Goal: Information Seeking & Learning: Check status

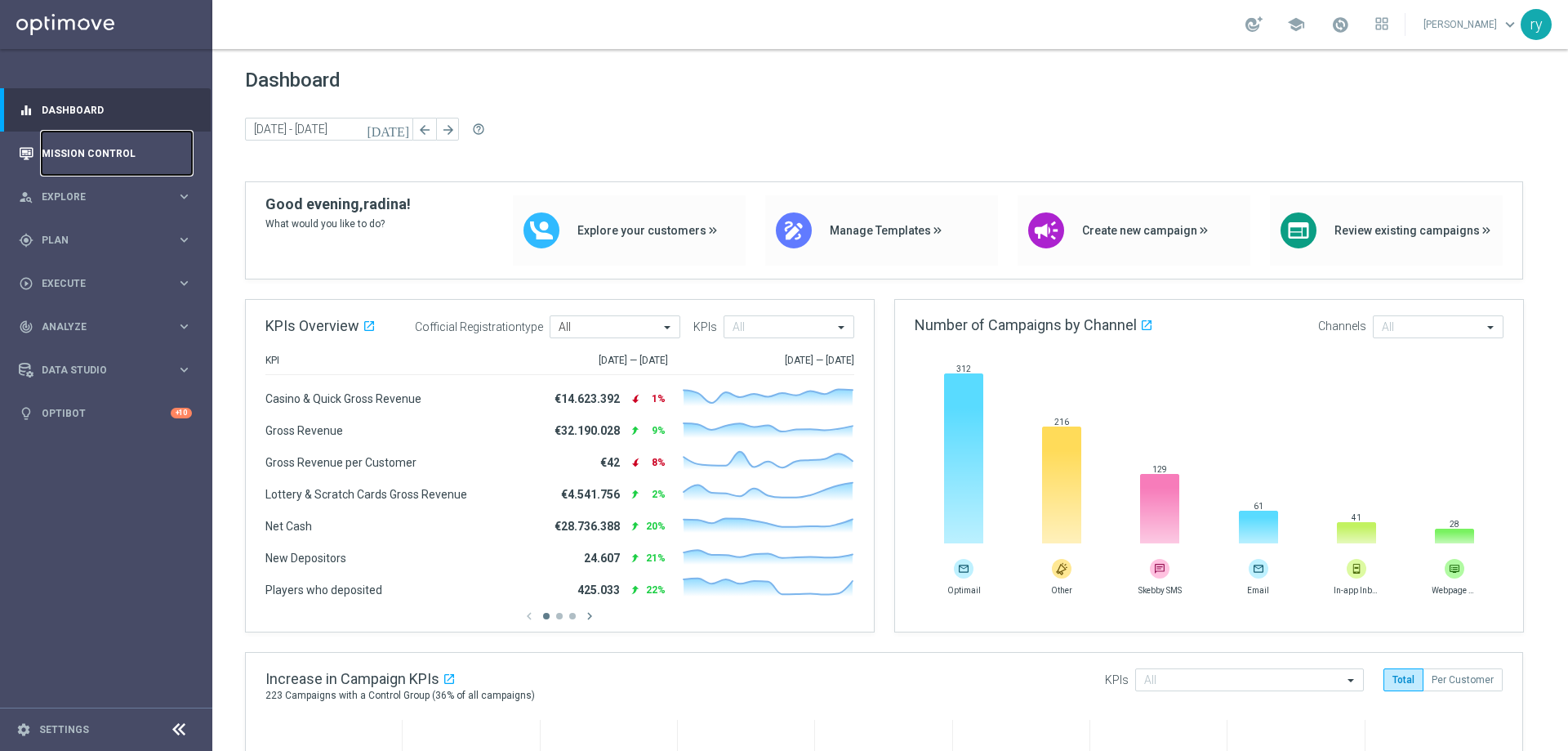
click at [103, 150] on link "Mission Control" at bounding box center [116, 153] width 150 height 44
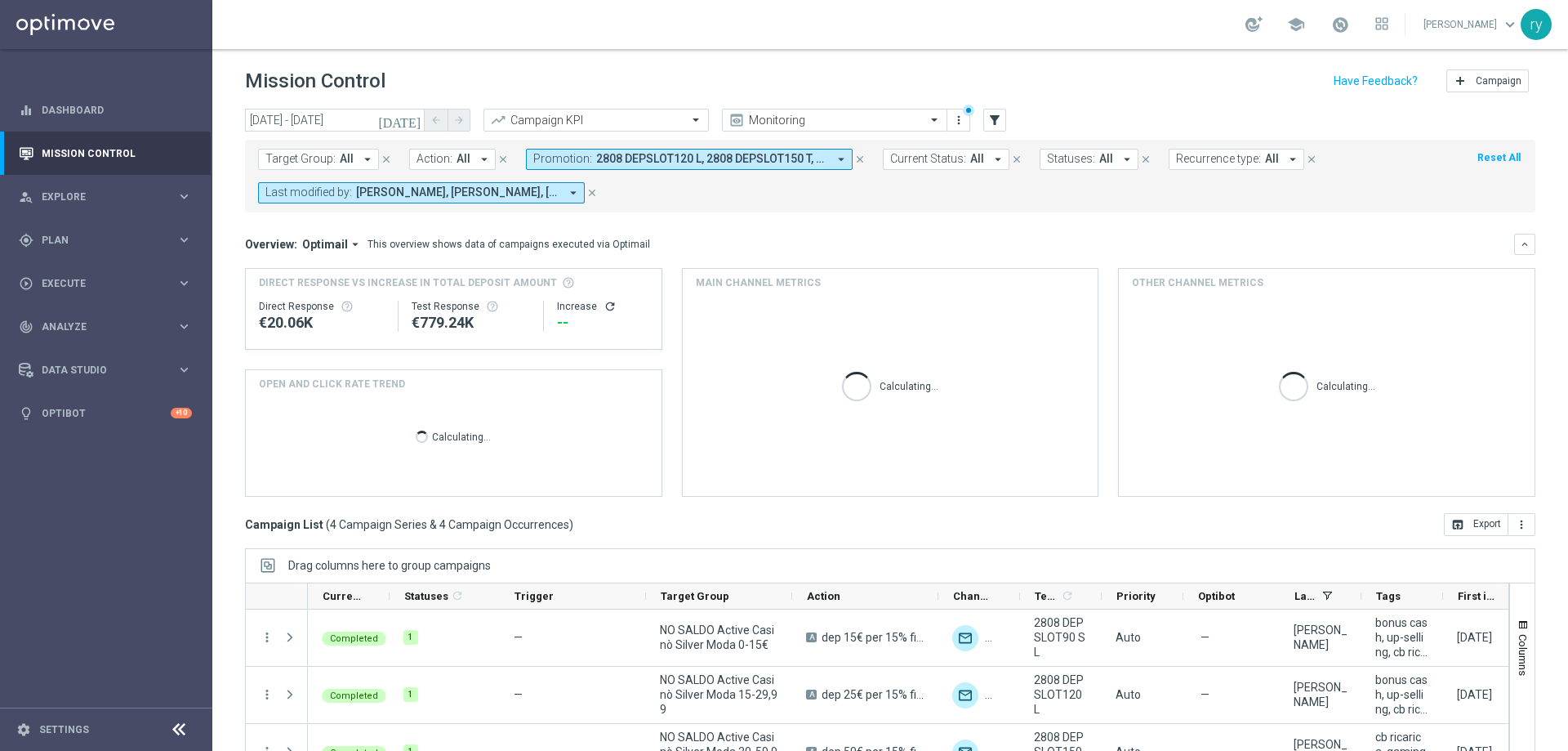
click at [834, 158] on icon "arrow_drop_down" at bounding box center [841, 159] width 15 height 15
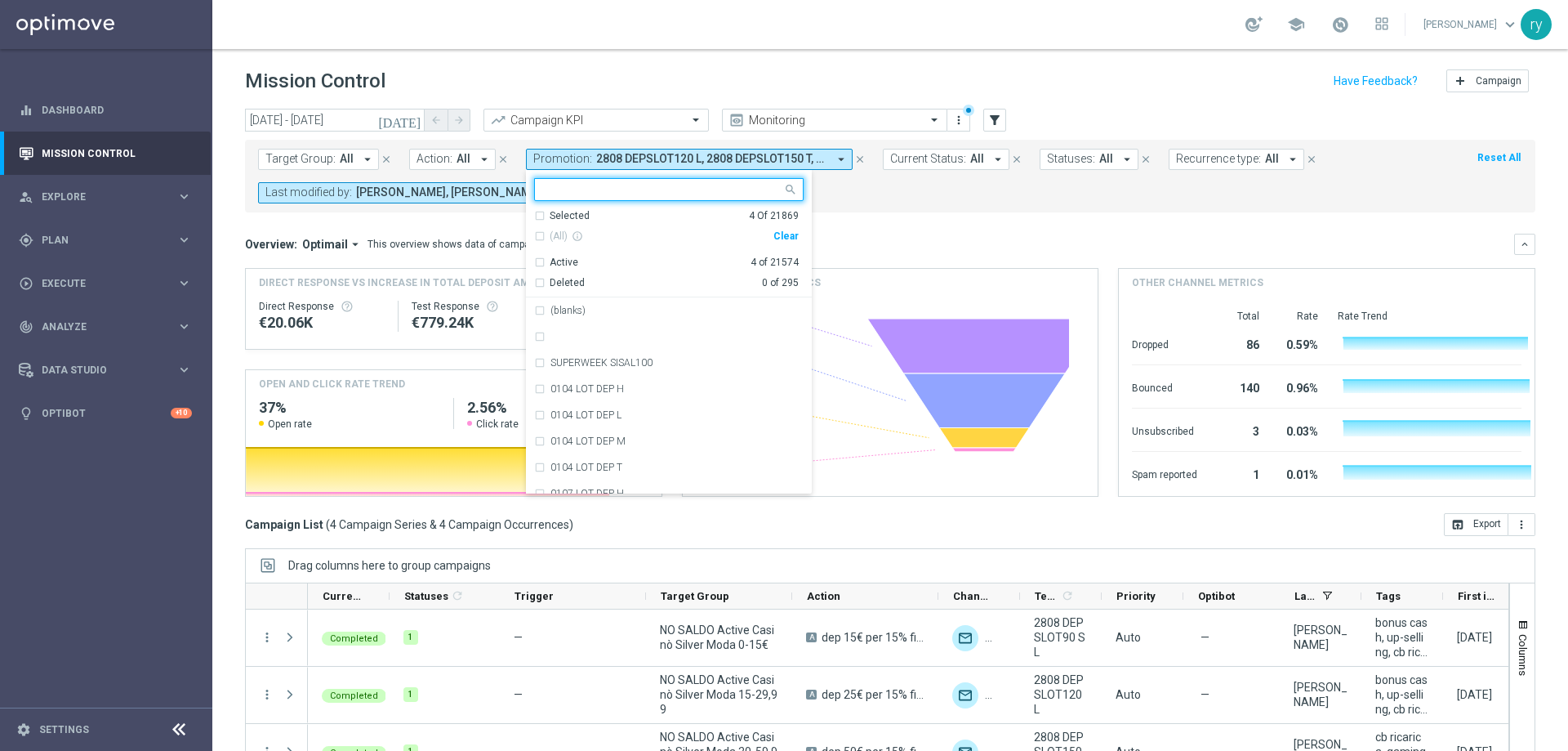
click at [0, 0] on div "Clear" at bounding box center [0, 0] width 0 height 0
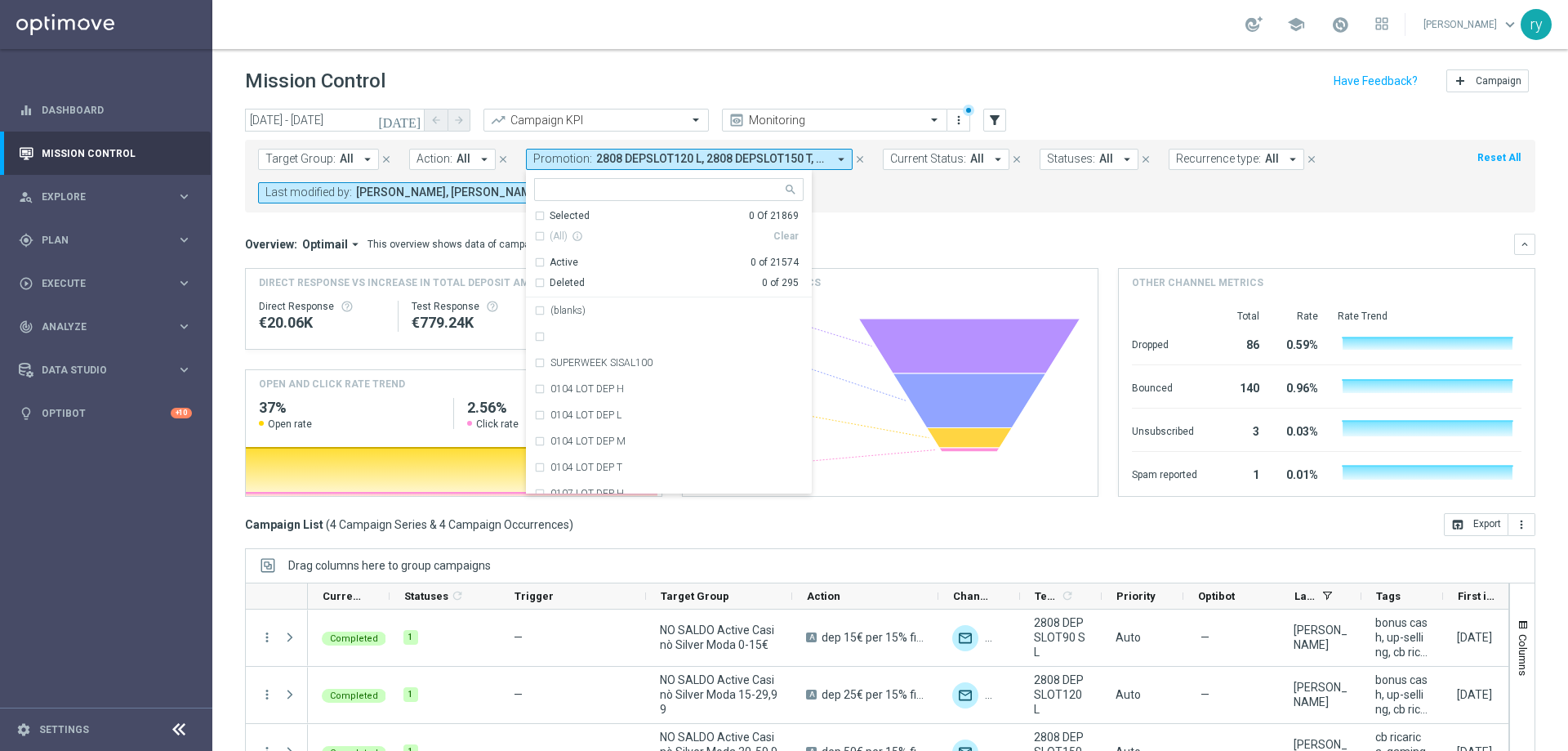
click at [410, 121] on icon "[DATE]" at bounding box center [399, 120] width 44 height 15
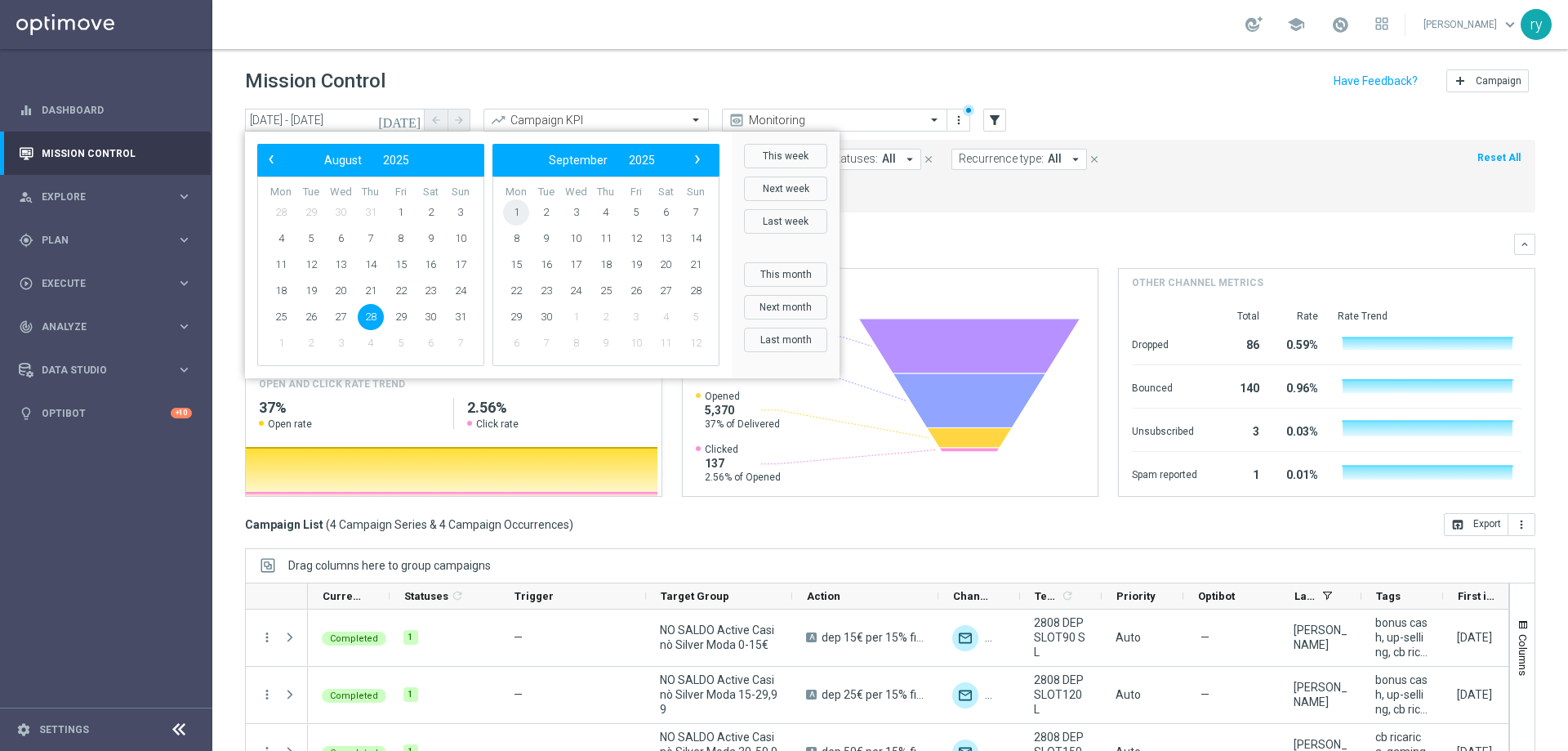
click at [516, 214] on span "1" at bounding box center [516, 212] width 26 height 26
click at [404, 211] on span "5" at bounding box center [401, 212] width 26 height 26
type input "01 Sep 2025 - 05 Sep 2025"
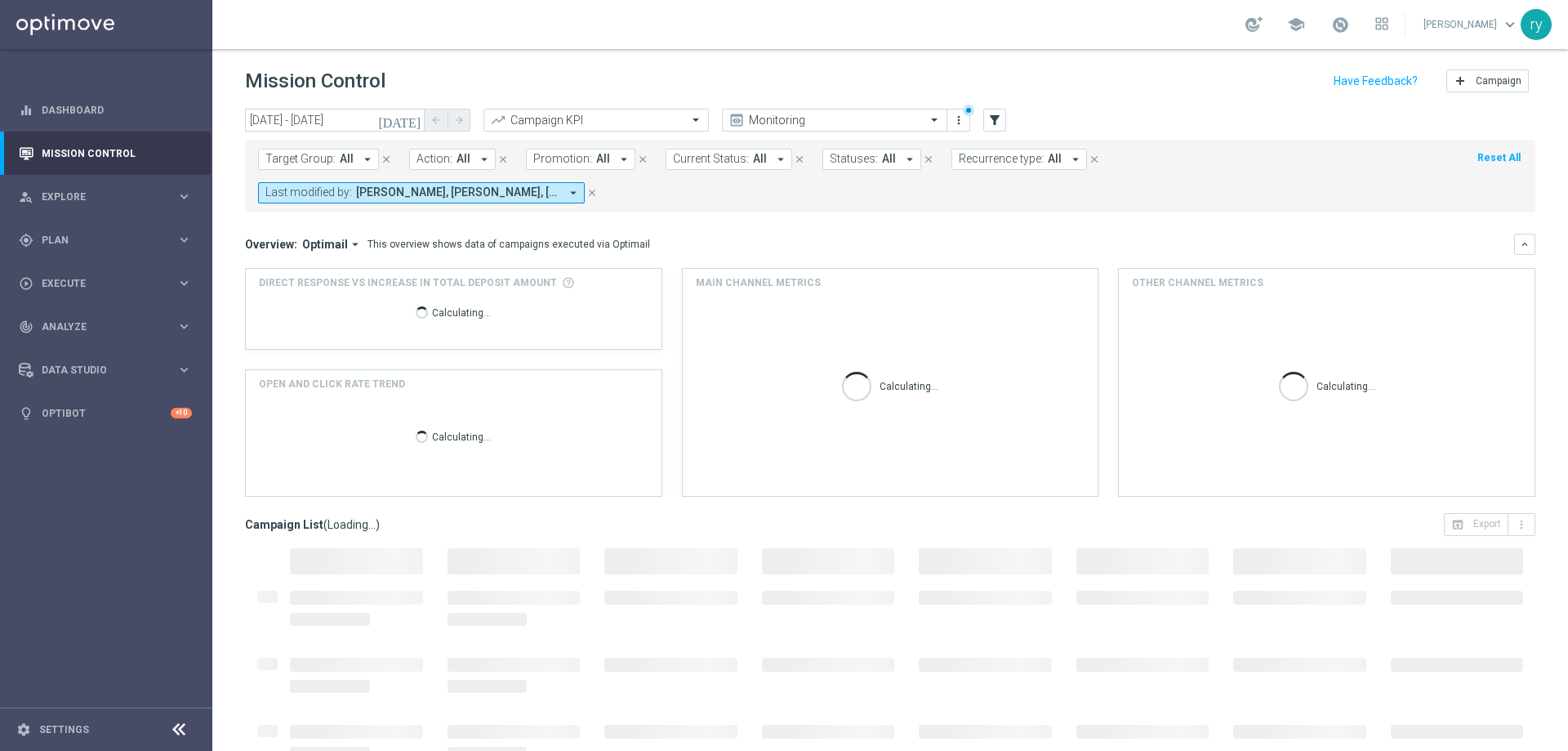
click at [617, 164] on icon "arrow_drop_down" at bounding box center [624, 159] width 15 height 15
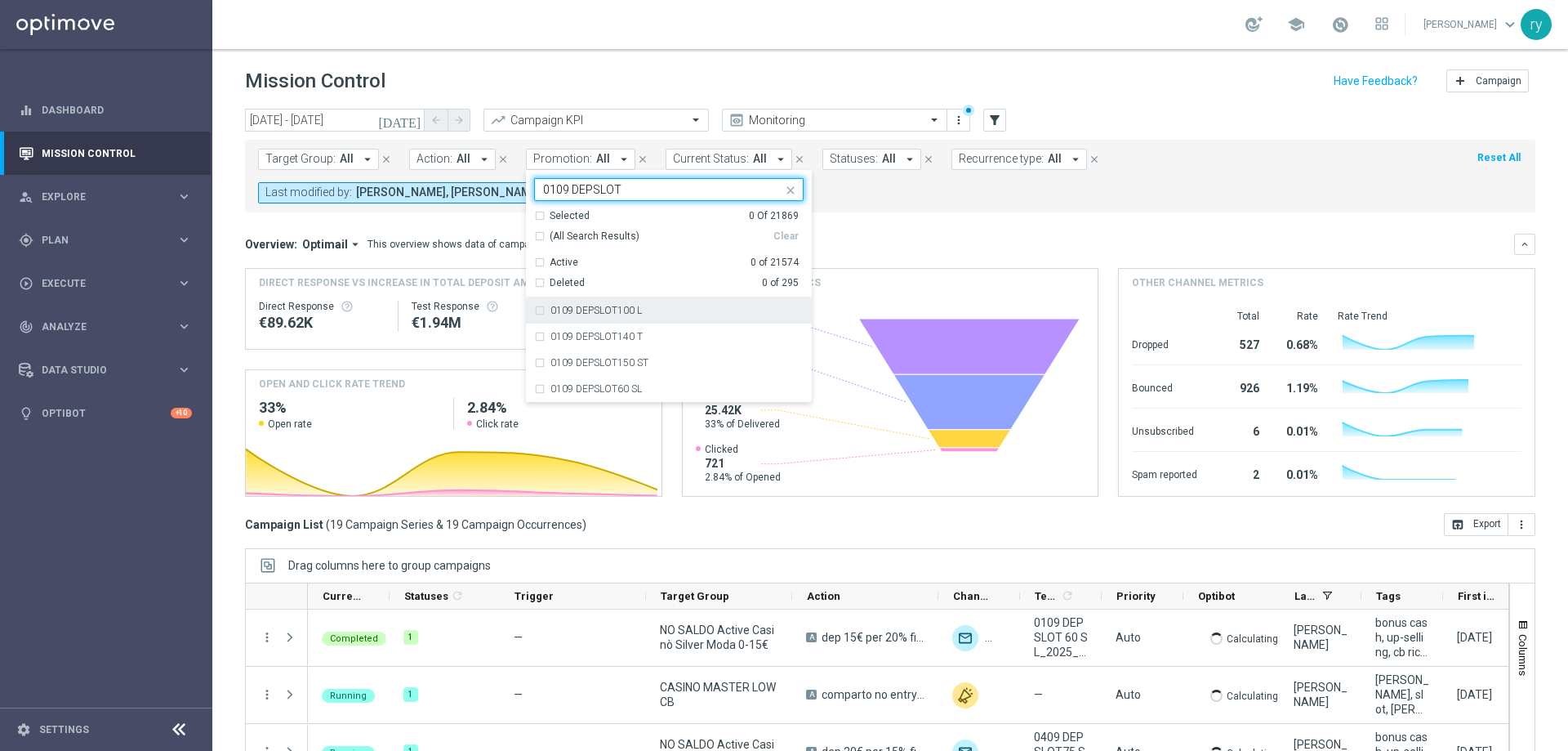
click at [537, 316] on div "0109 DEPSLOT100 L" at bounding box center [669, 310] width 270 height 26
type input "0109 DEPSLOT"
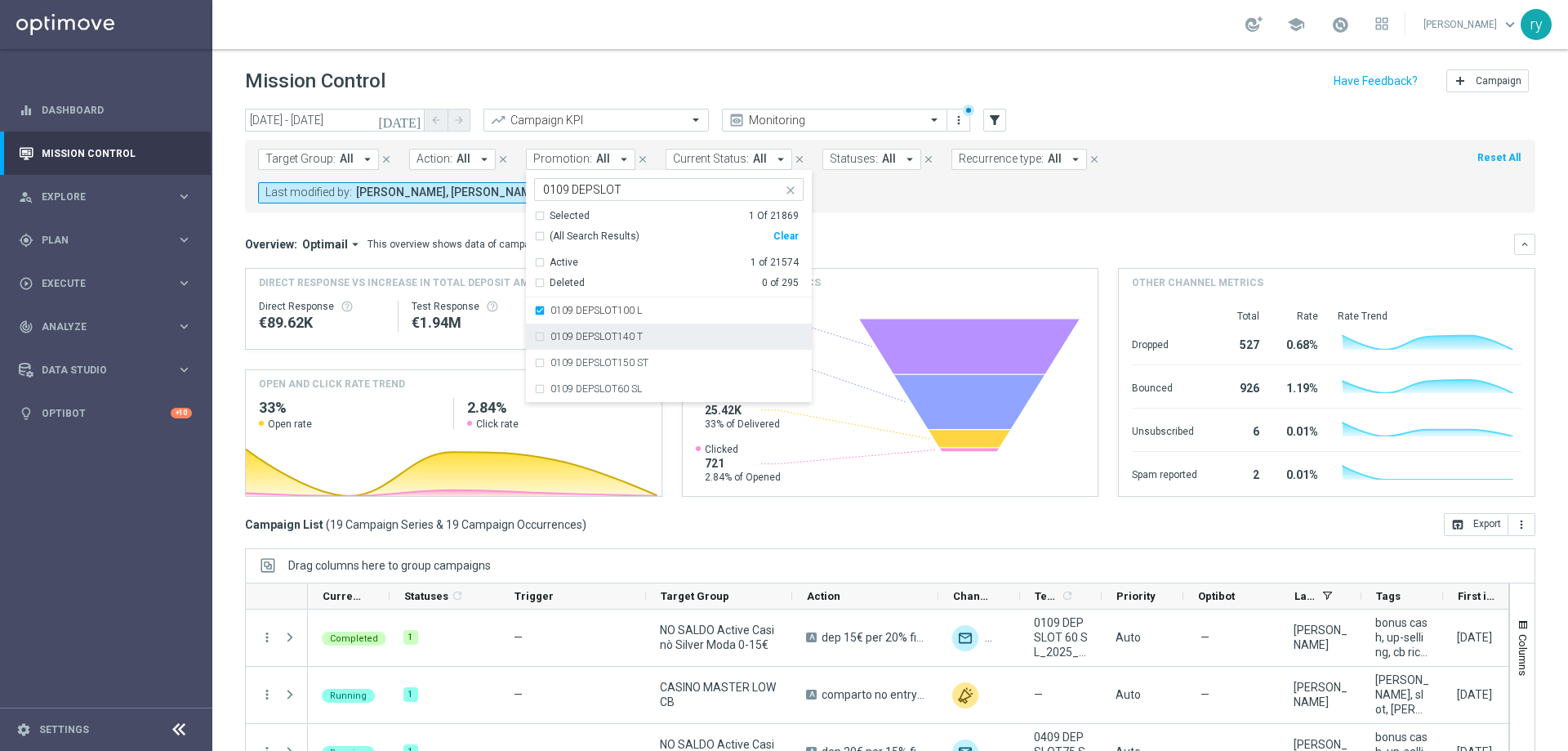
click at [535, 337] on div "0109 DEPSLOT140 T" at bounding box center [669, 337] width 270 height 26
click at [535, 347] on div "0109 DEPSLOT140 T" at bounding box center [669, 337] width 270 height 26
click at [538, 360] on div "0109 DEPSLOT150 ST" at bounding box center [669, 363] width 270 height 26
click at [538, 331] on div "0109 DEPSLOT140 T" at bounding box center [669, 337] width 270 height 26
click at [534, 392] on div "0109 DEPSLOT60 SL" at bounding box center [669, 389] width 270 height 26
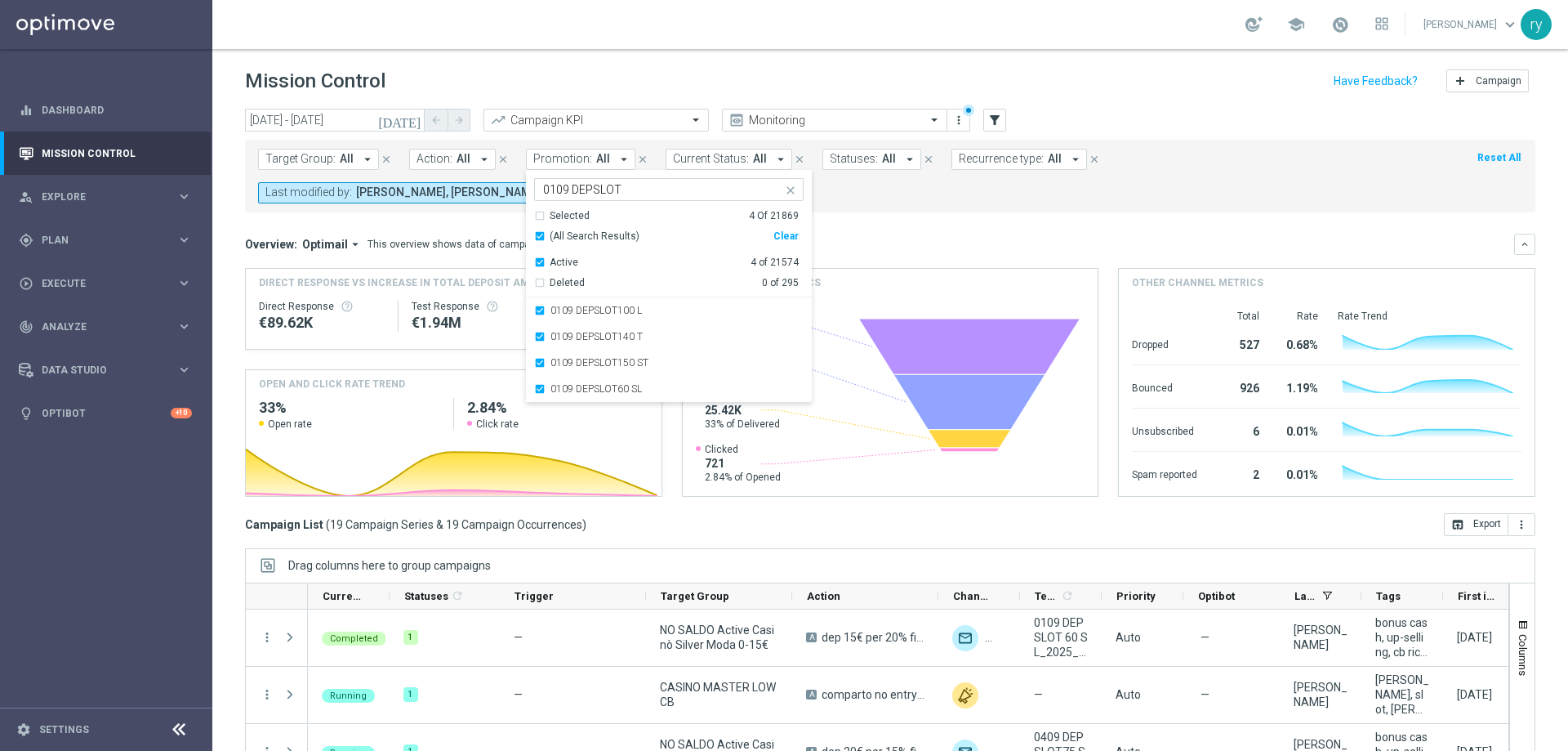
click at [878, 210] on div "Target Group: All arrow_drop_down close Action: All arrow_drop_down close Promo…" at bounding box center [890, 176] width 1291 height 73
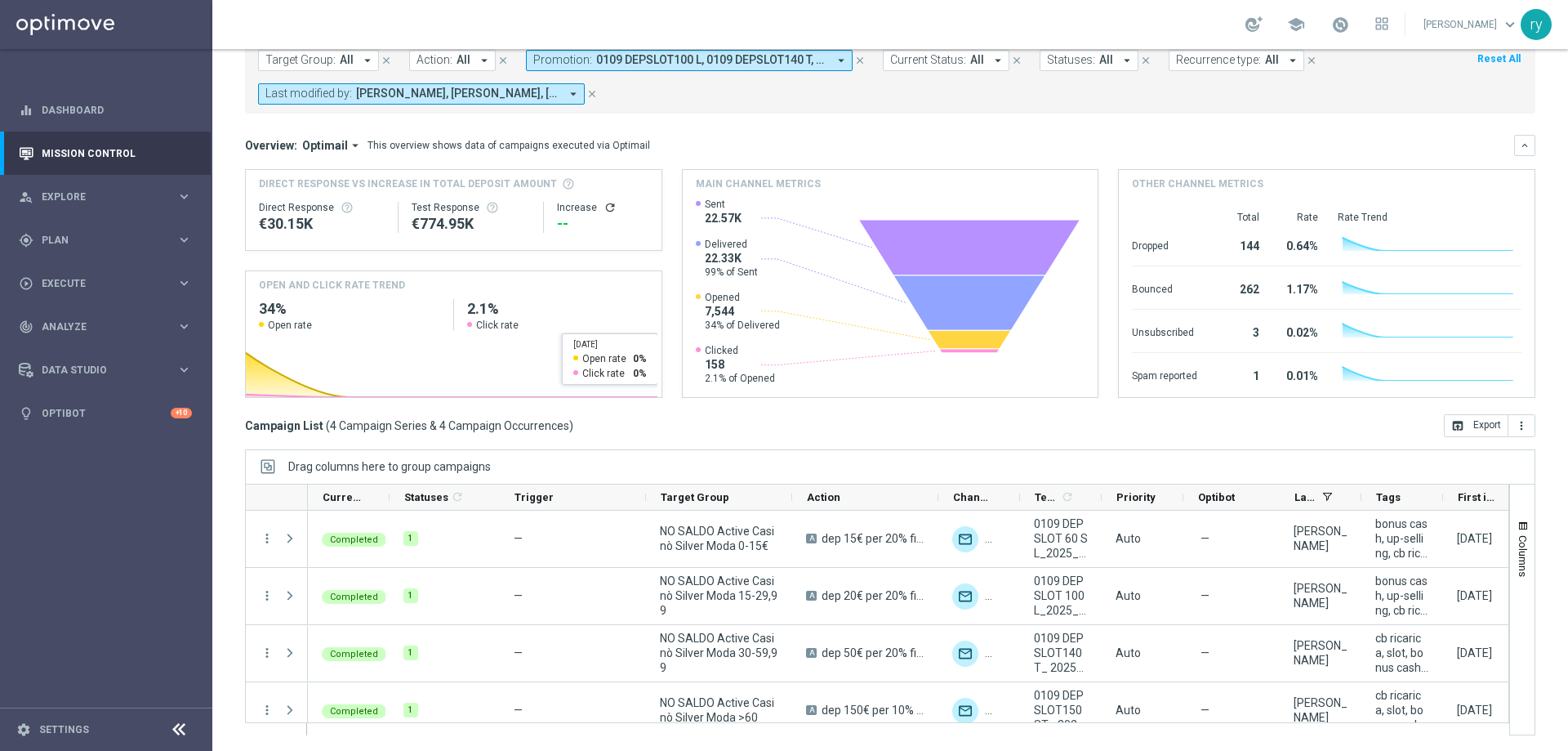
scroll to position [100, 0]
click at [1098, 497] on div "Templates 1 refresh" at bounding box center [1061, 497] width 82 height 26
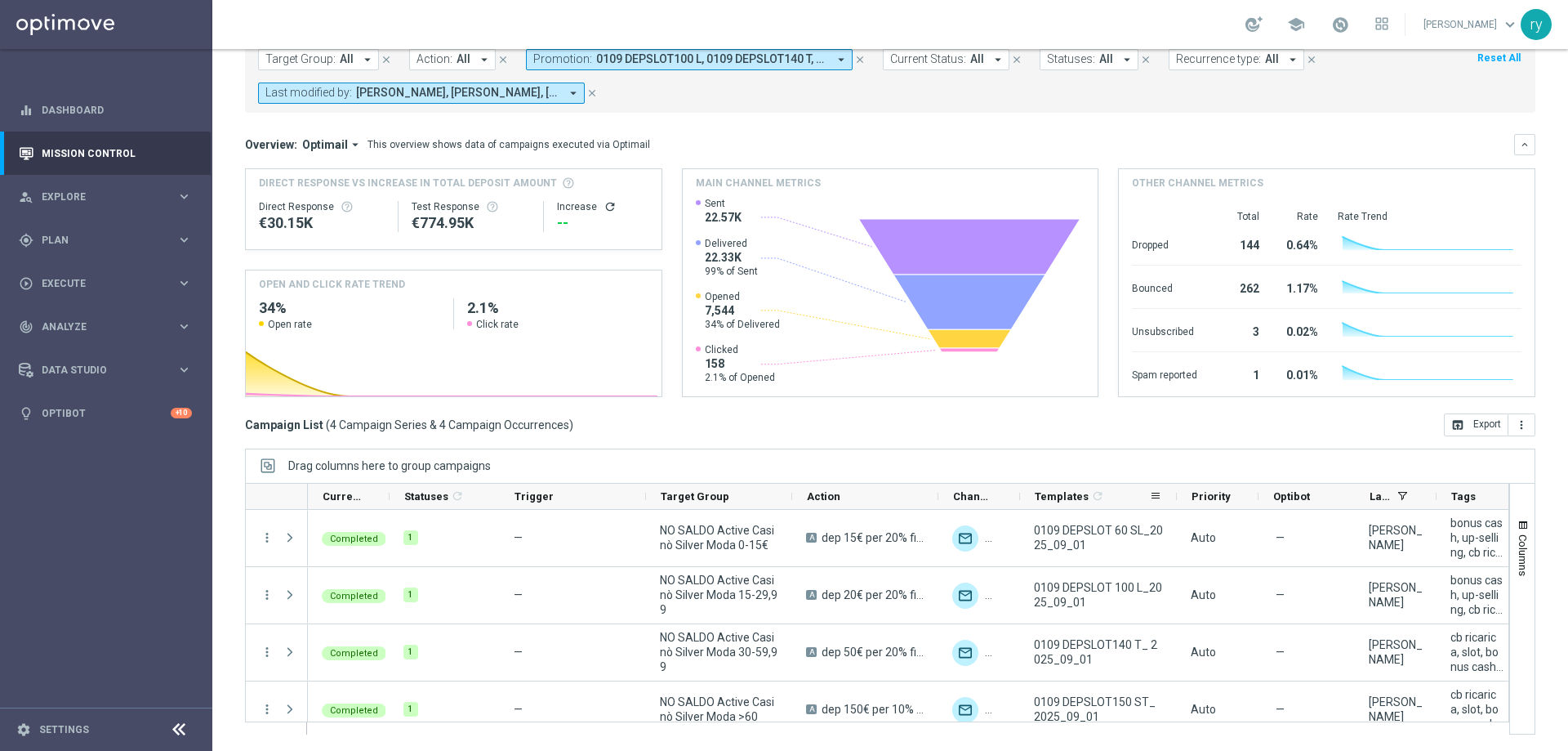
drag, startPoint x: 1106, startPoint y: 497, endPoint x: 1176, endPoint y: 502, distance: 70.2
click at [1176, 502] on div at bounding box center [1176, 496] width 7 height 25
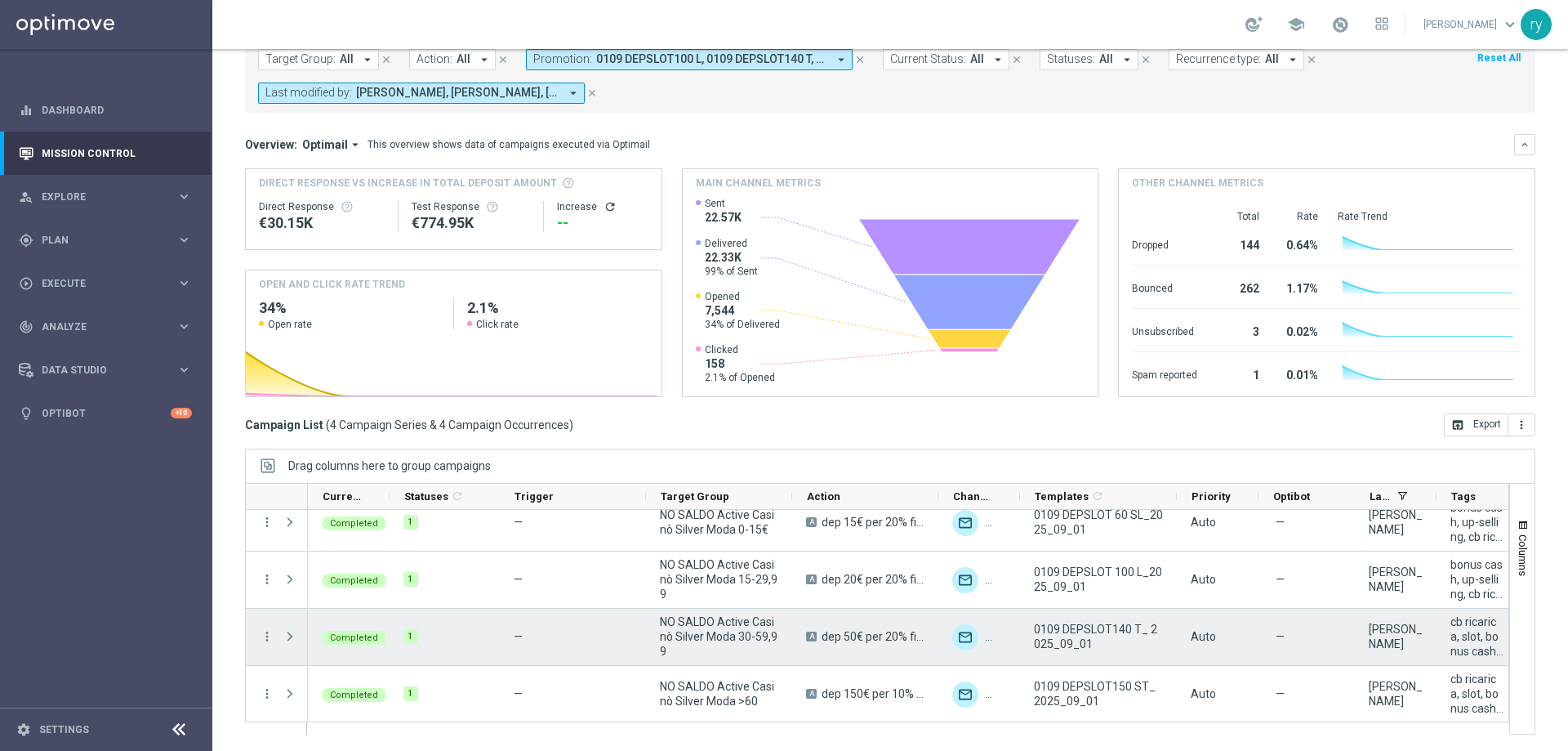
scroll to position [17, 0]
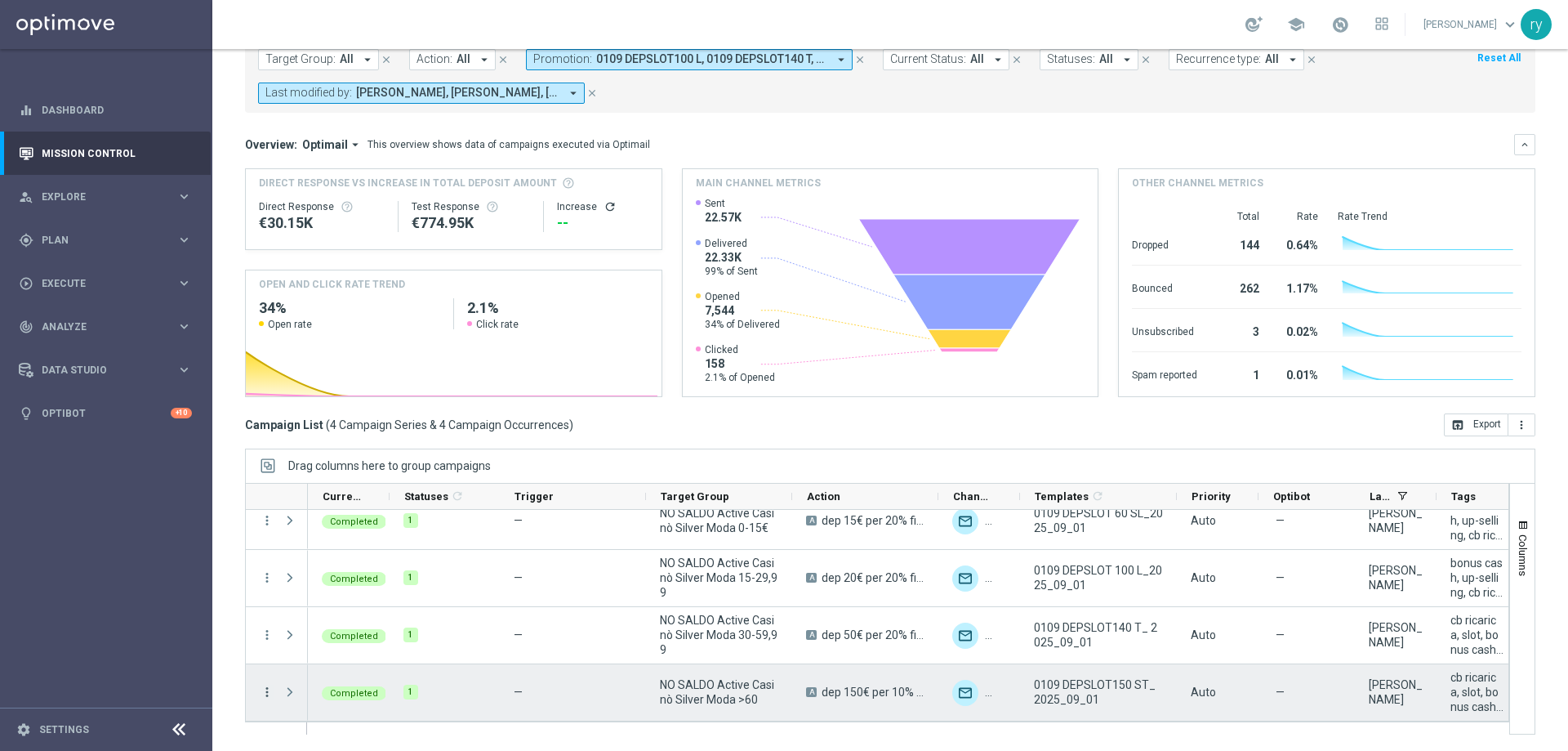
click at [268, 693] on icon "more_vert" at bounding box center [267, 691] width 15 height 15
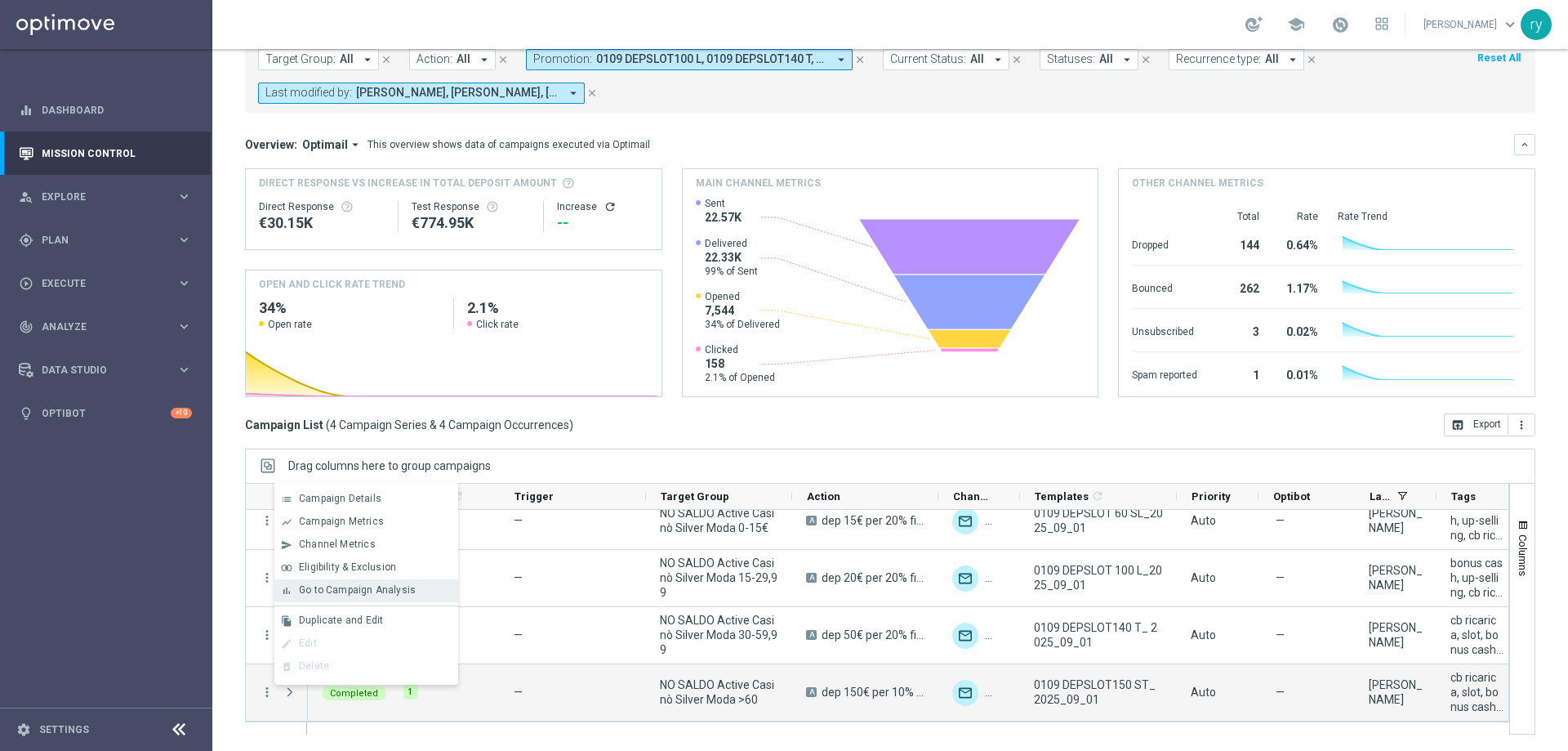
click at [314, 584] on span "Go to Campaign Analysis" at bounding box center [356, 589] width 116 height 11
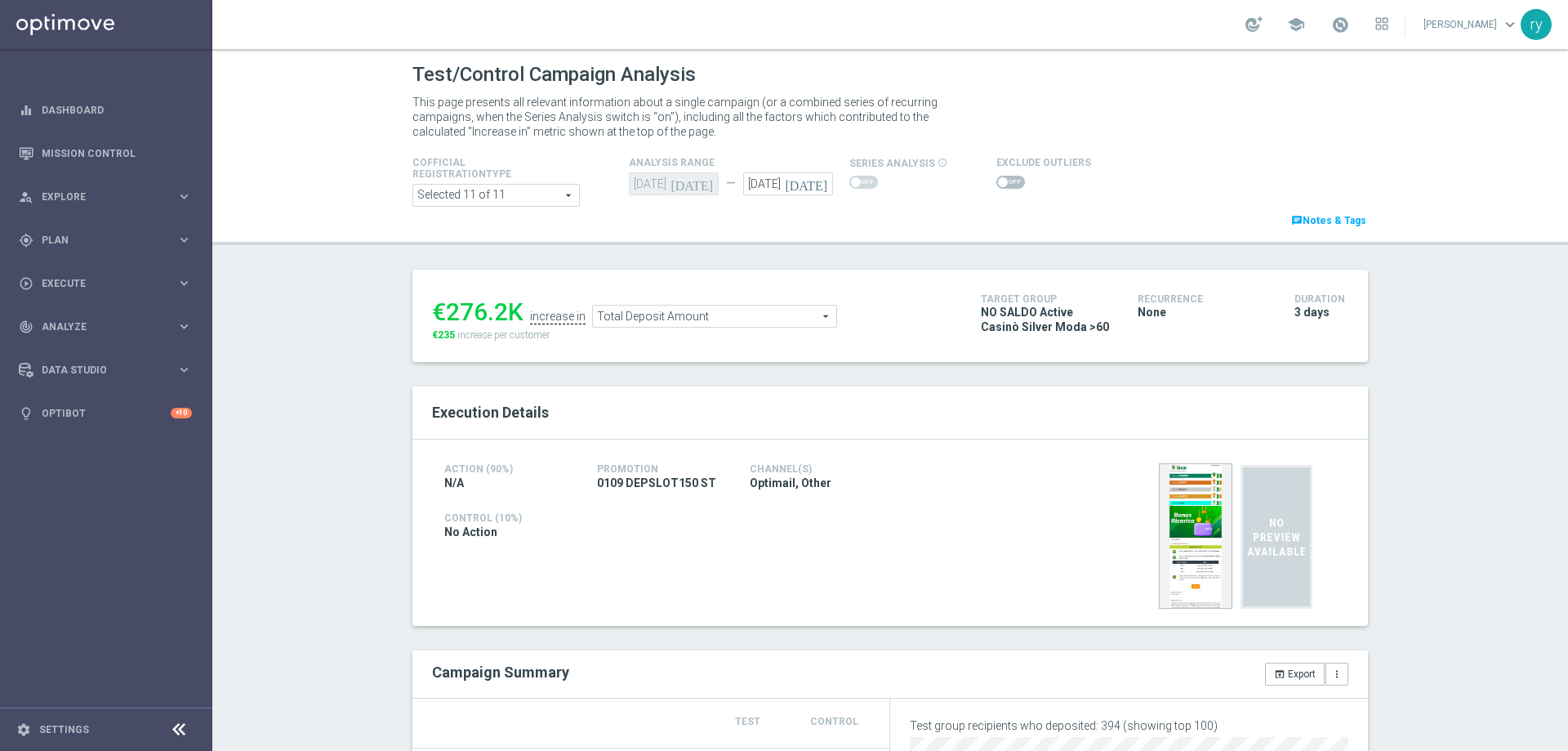
click at [757, 315] on span "Total Deposit Amount" at bounding box center [715, 315] width 244 height 21
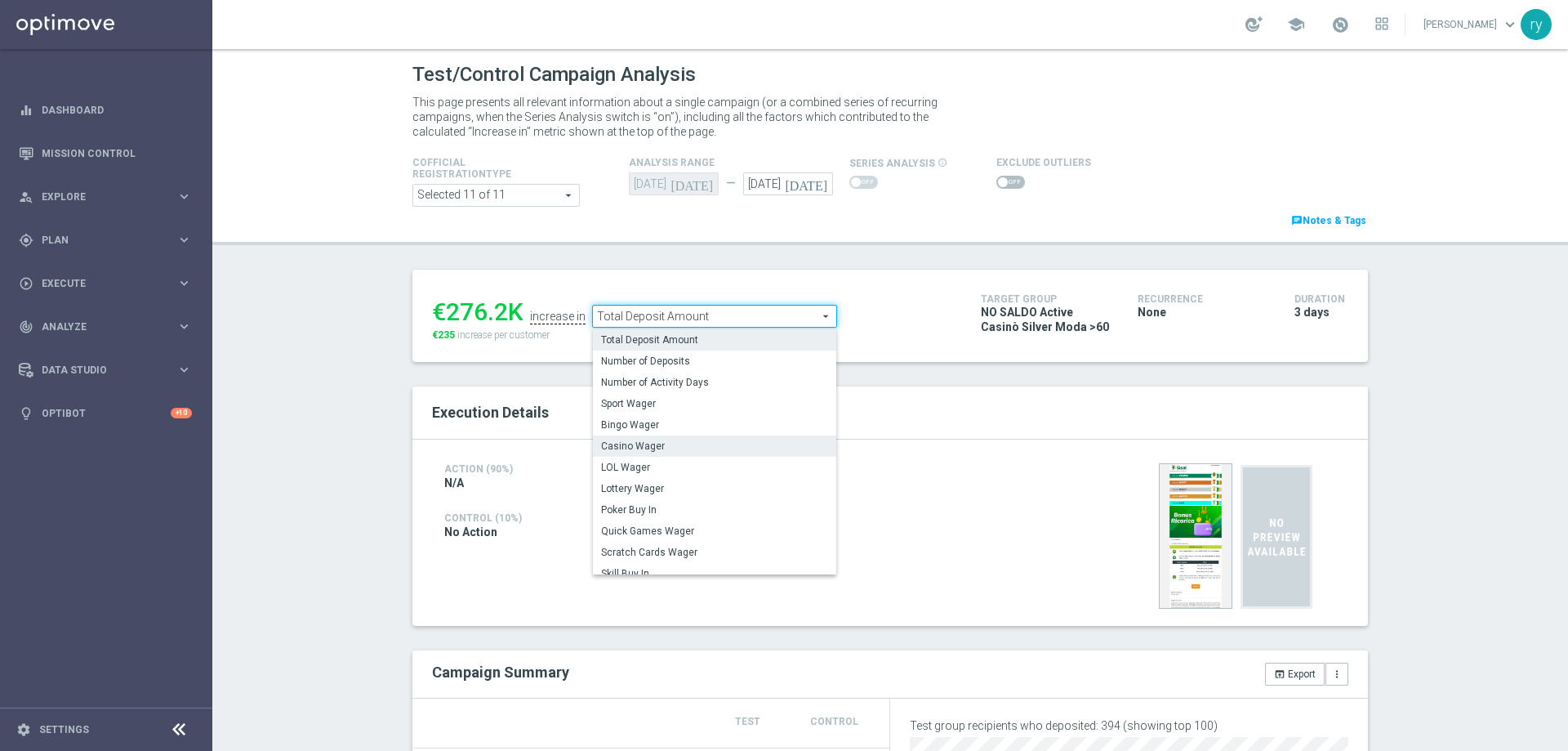
click at [754, 442] on span "Casino Wager" at bounding box center [715, 446] width 227 height 13
type input "Casino Wager"
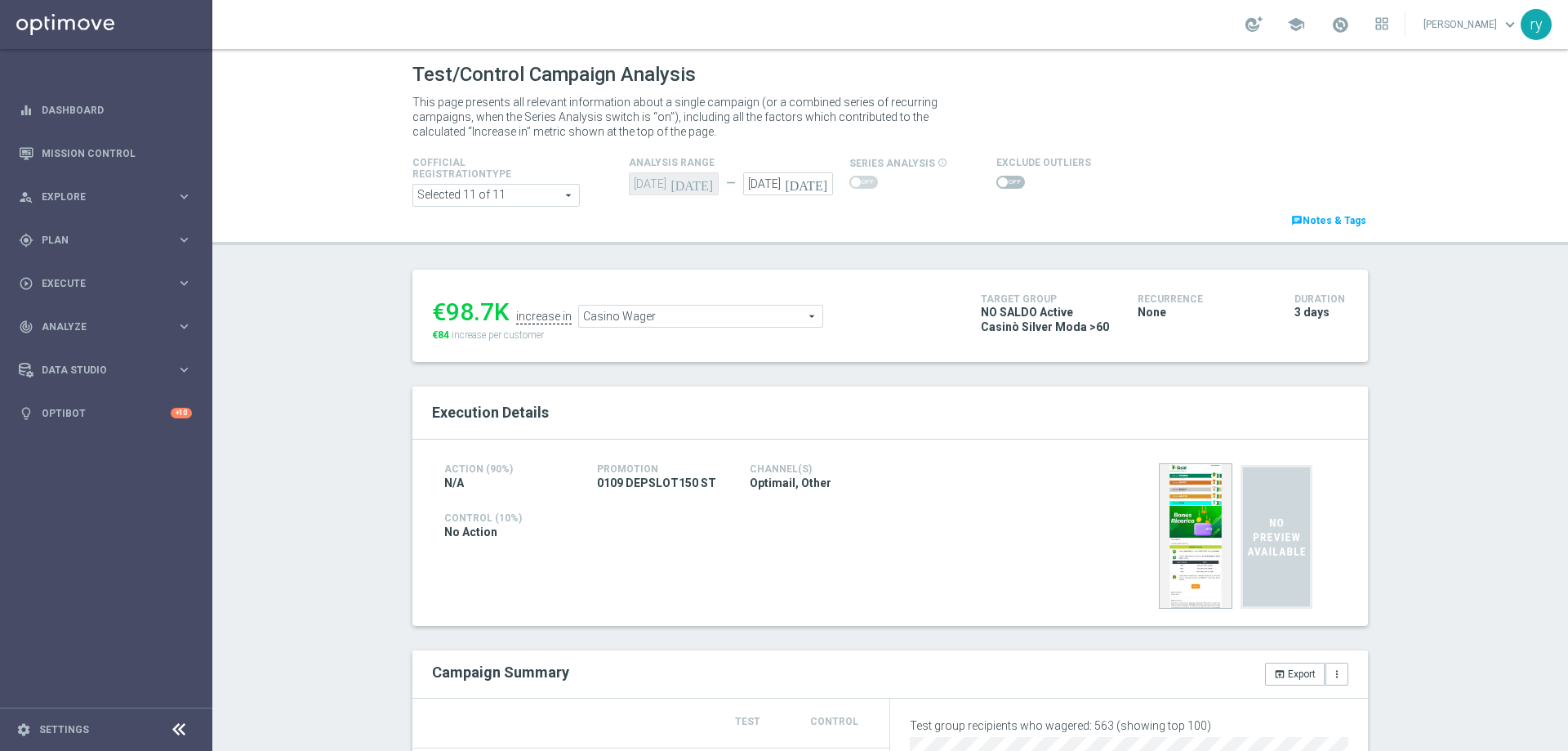
click at [1003, 183] on span at bounding box center [1011, 182] width 29 height 13
click at [1003, 183] on input "checkbox" at bounding box center [1011, 182] width 29 height 13
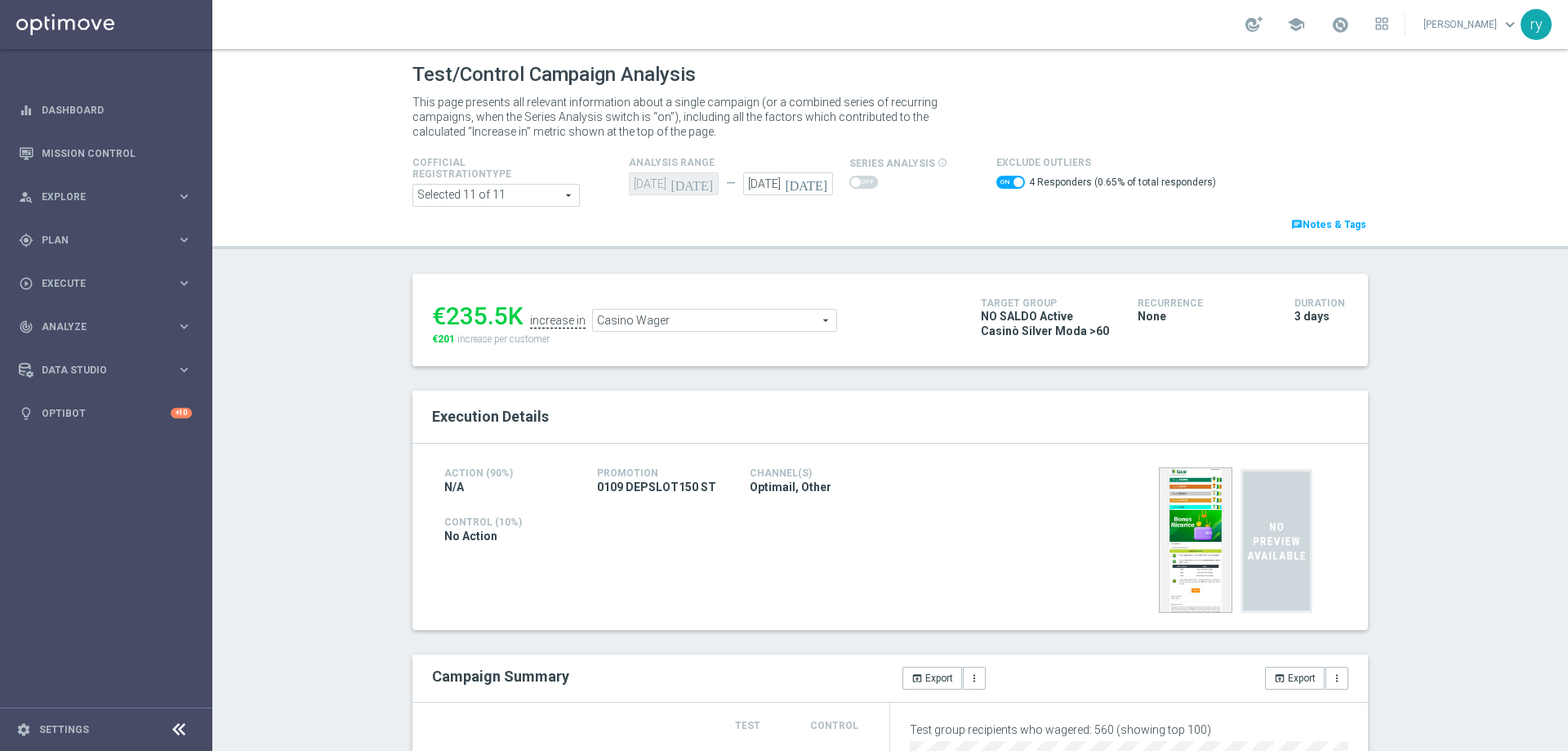
drag, startPoint x: 504, startPoint y: 312, endPoint x: 445, endPoint y: 310, distance: 59.0
click at [445, 310] on div "€235.5K" at bounding box center [477, 316] width 91 height 30
copy div "235.5"
click at [692, 320] on span "Casino Wager" at bounding box center [715, 320] width 244 height 21
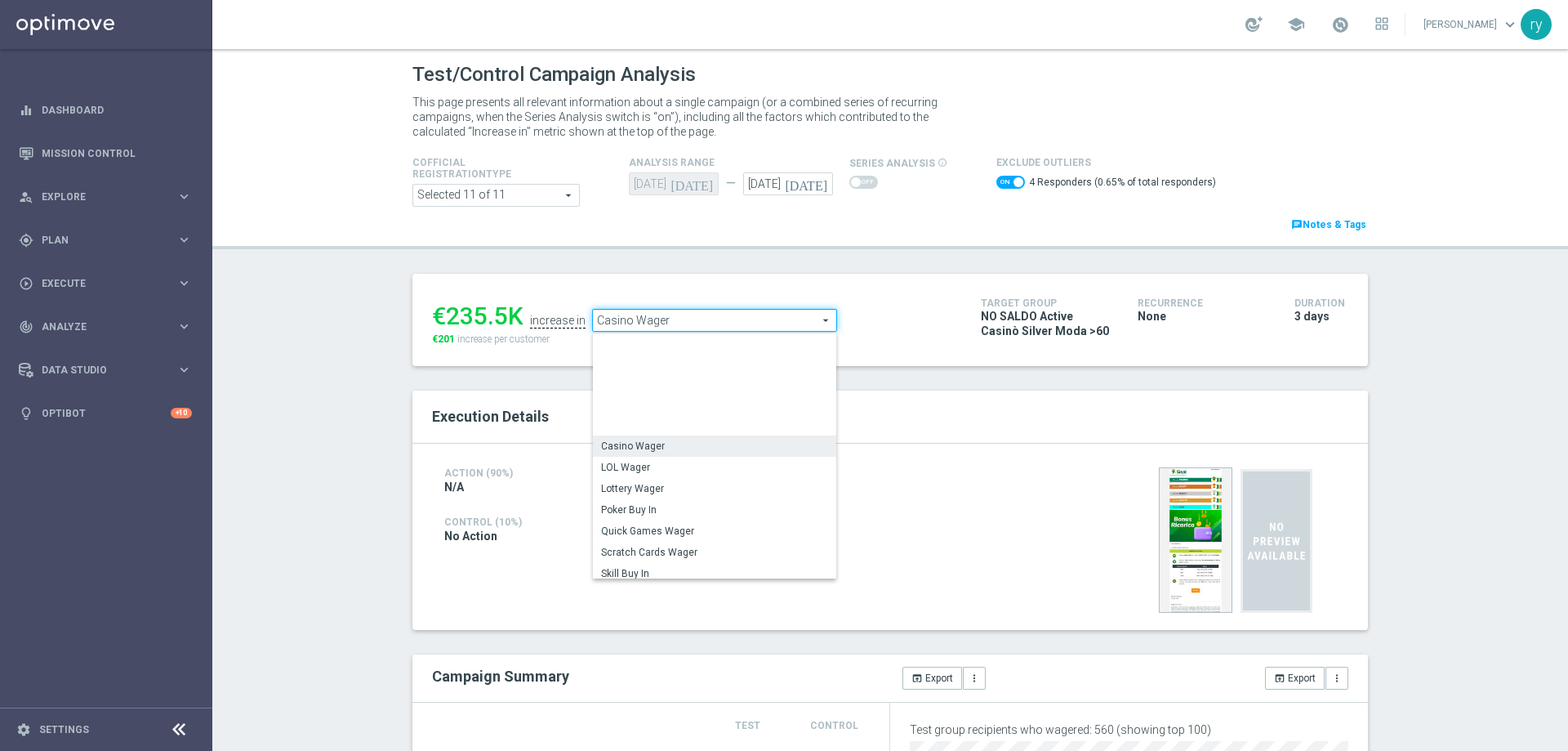
scroll to position [196, 0]
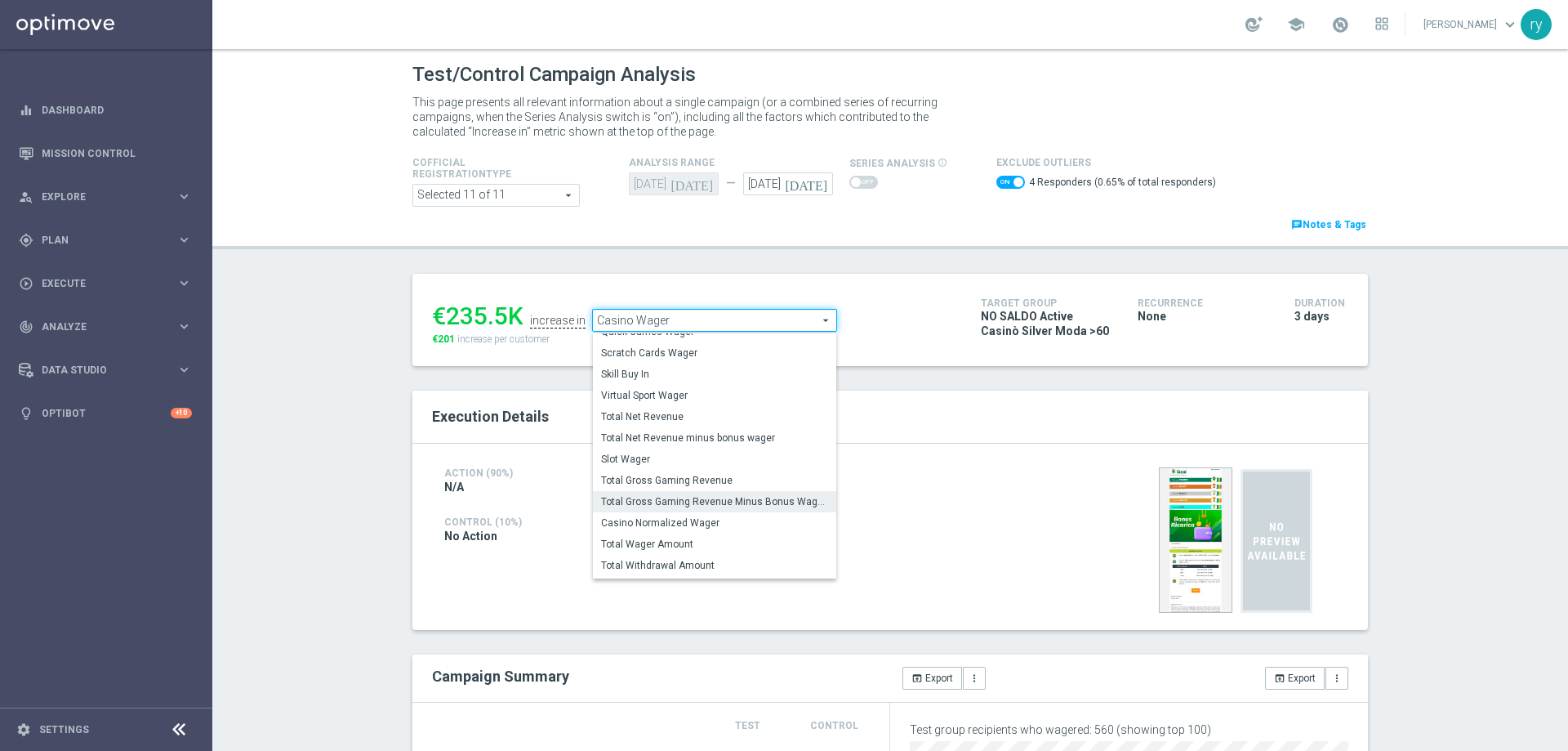
click at [714, 496] on span "Total Gross Gaming Revenue Minus Bonus Wagared" at bounding box center [715, 502] width 227 height 13
checkbox input "false"
type input "Total Gross Gaming Revenue Minus Bonus Wagared"
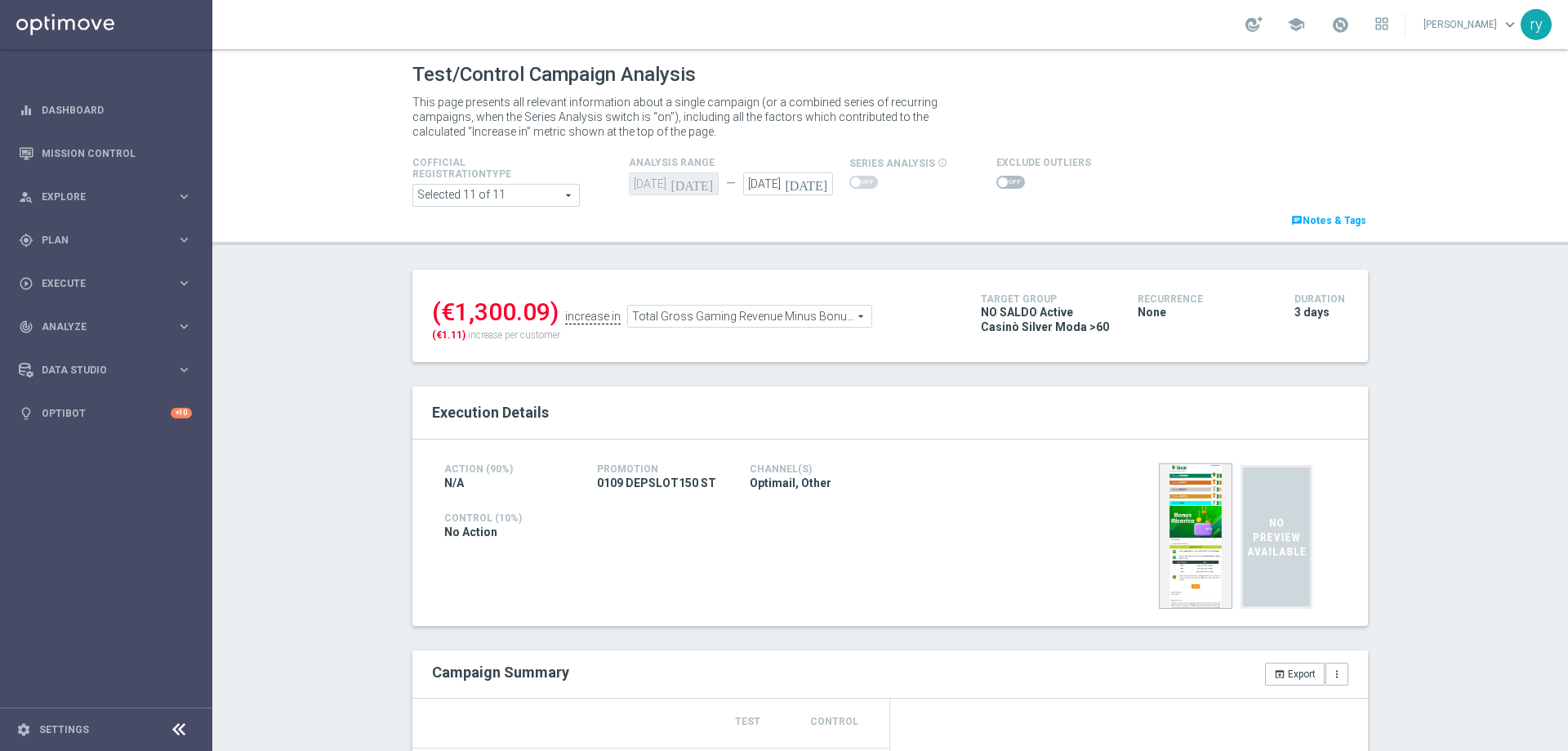
click at [1003, 181] on span at bounding box center [1011, 182] width 29 height 13
click at [1003, 181] on input "checkbox" at bounding box center [1011, 182] width 29 height 13
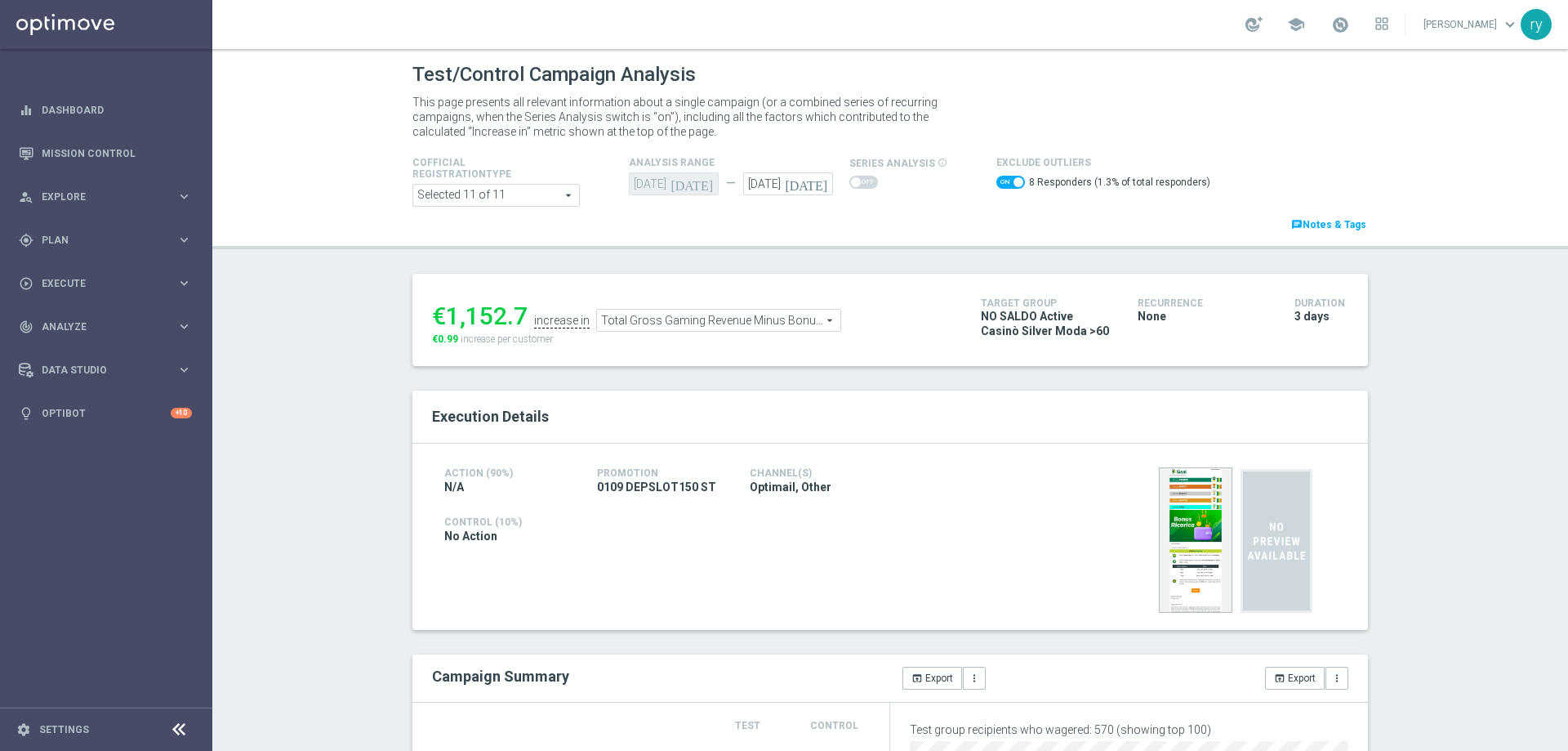
drag, startPoint x: 517, startPoint y: 311, endPoint x: 445, endPoint y: 317, distance: 72.2
click at [445, 317] on div "€1,152.7" at bounding box center [479, 316] width 96 height 30
copy div "1,152.7"
click at [717, 316] on span "Total Gross Gaming Revenue Minus Bonus Wagared" at bounding box center [719, 320] width 244 height 21
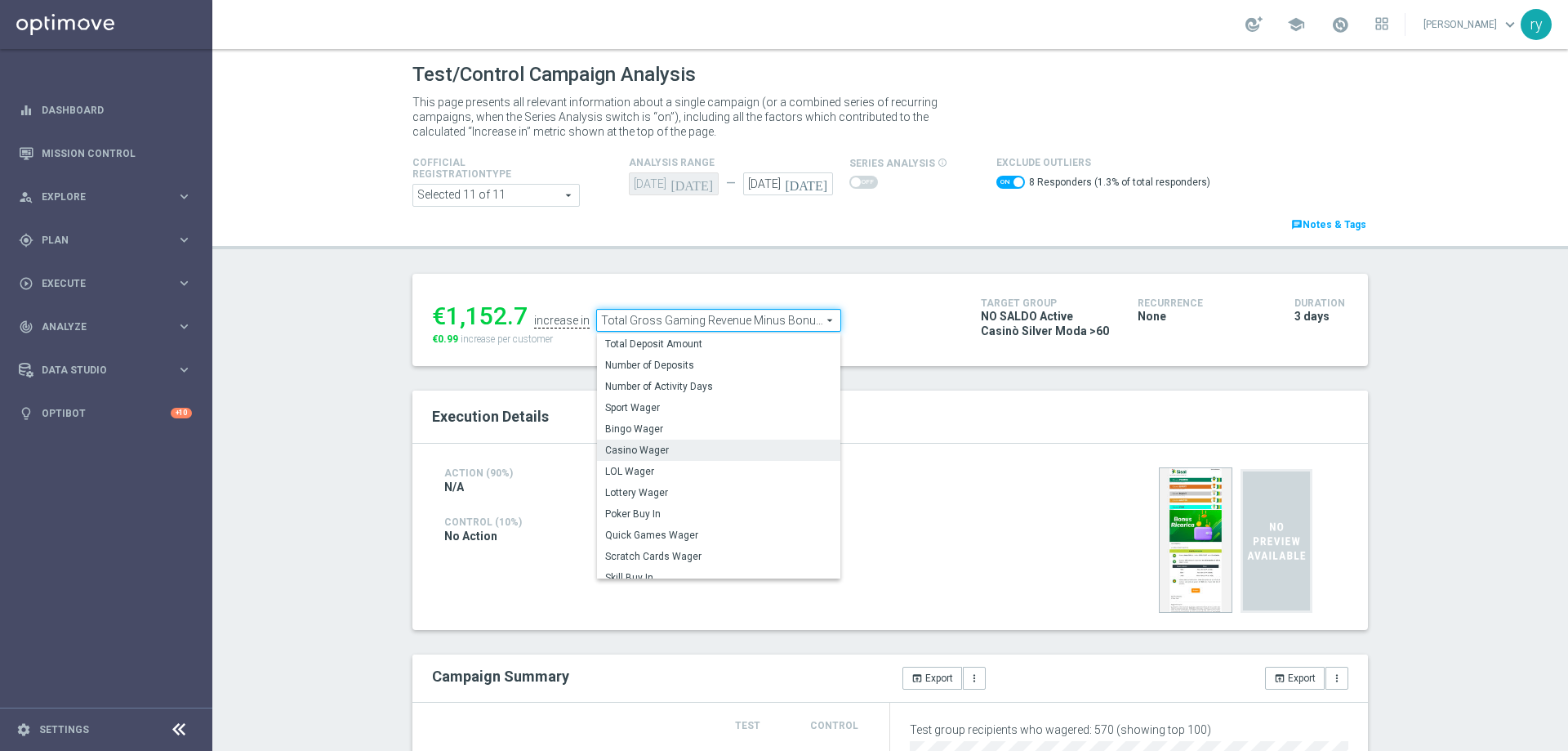
click at [707, 448] on span "Casino Wager" at bounding box center [718, 450] width 227 height 13
checkbox input "false"
type input "Casino Wager"
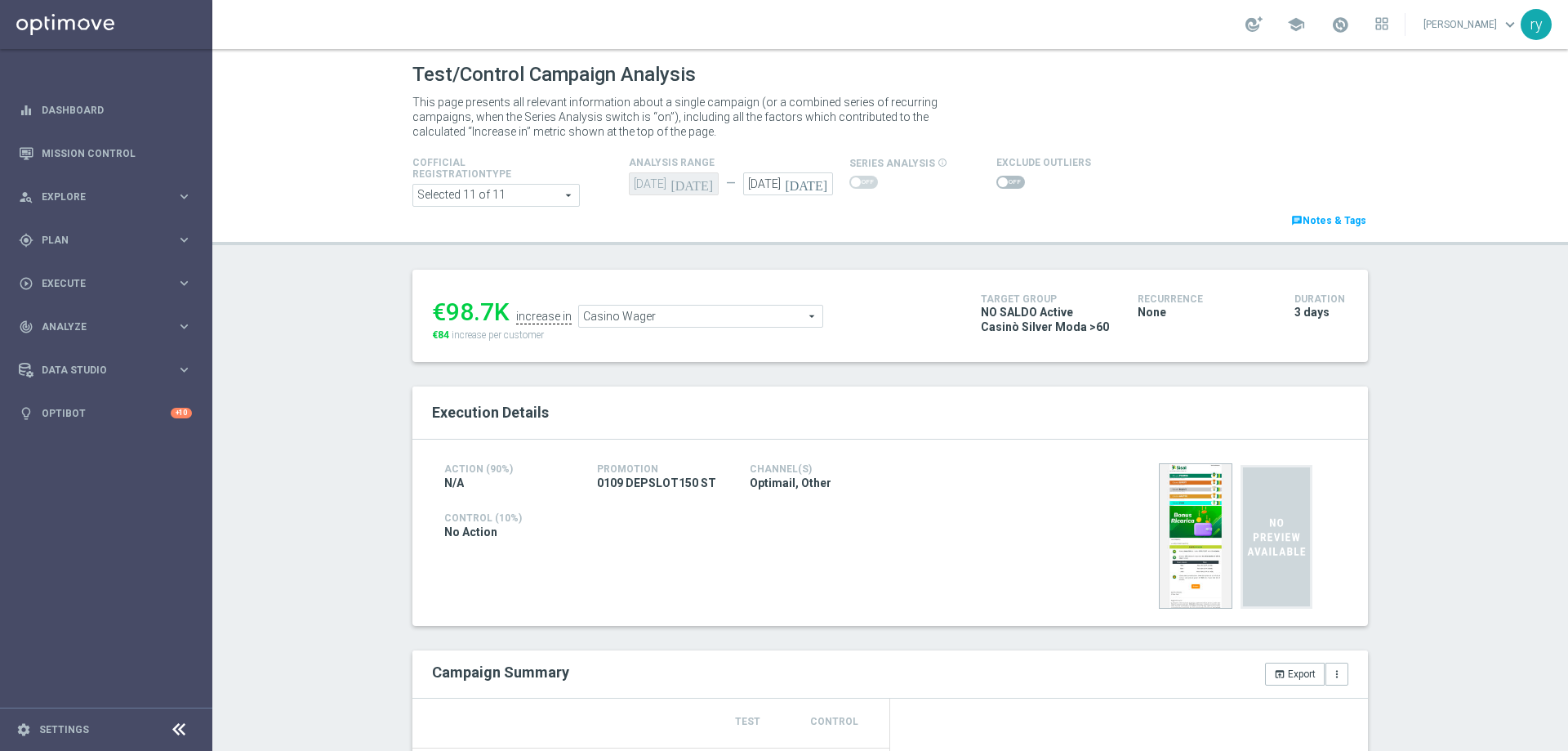
click at [998, 182] on span at bounding box center [1002, 181] width 10 height 10
click at [997, 182] on input "checkbox" at bounding box center [1011, 182] width 29 height 13
checkbox input "true"
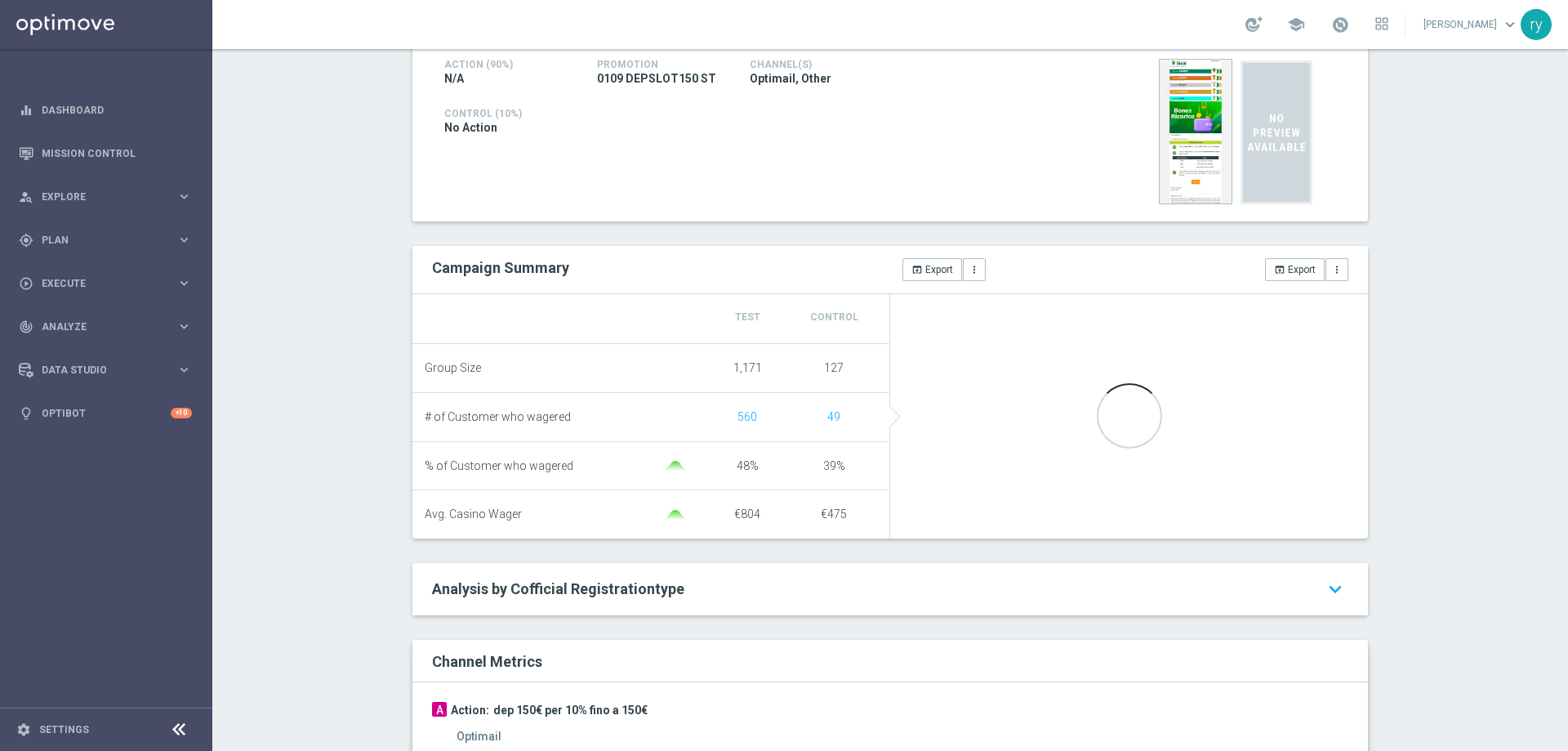
scroll to position [735, 0]
